Goal: Find contact information: Find contact information

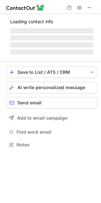
scroll to position [144, 101]
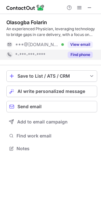
click at [89, 55] on button "Find phone" at bounding box center [80, 55] width 25 height 6
